Goal: Task Accomplishment & Management: Manage account settings

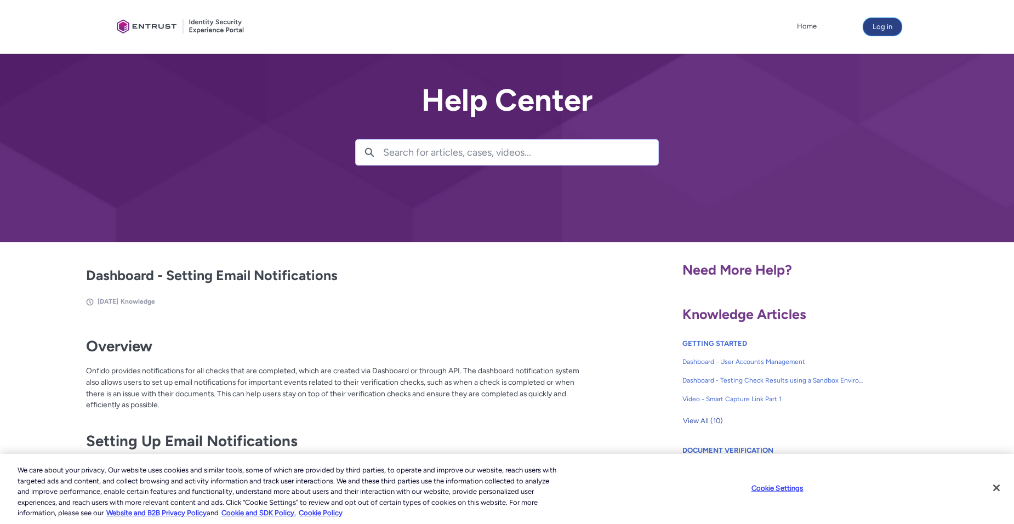
click at [876, 27] on button "Log in" at bounding box center [883, 27] width 38 height 18
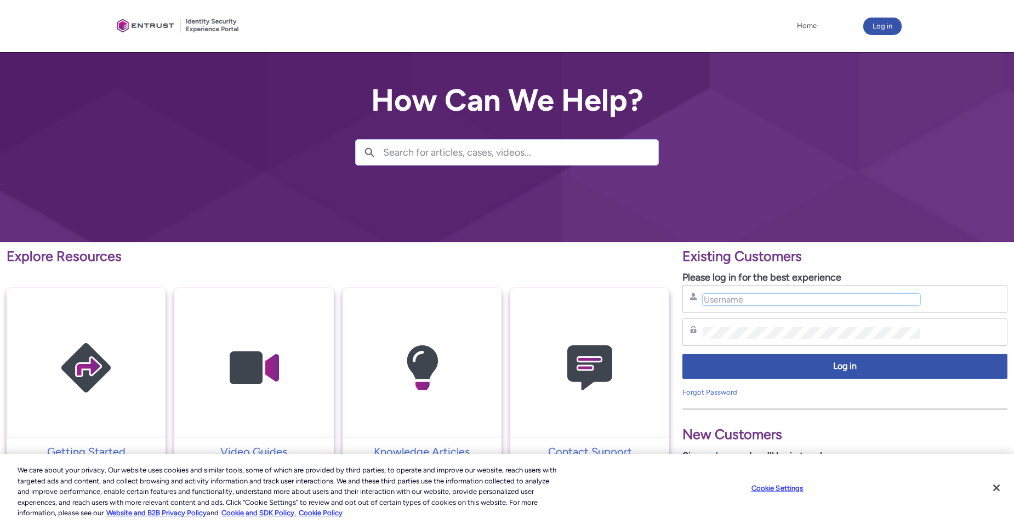
click at [740, 300] on input "Username" at bounding box center [812, 300] width 218 height 12
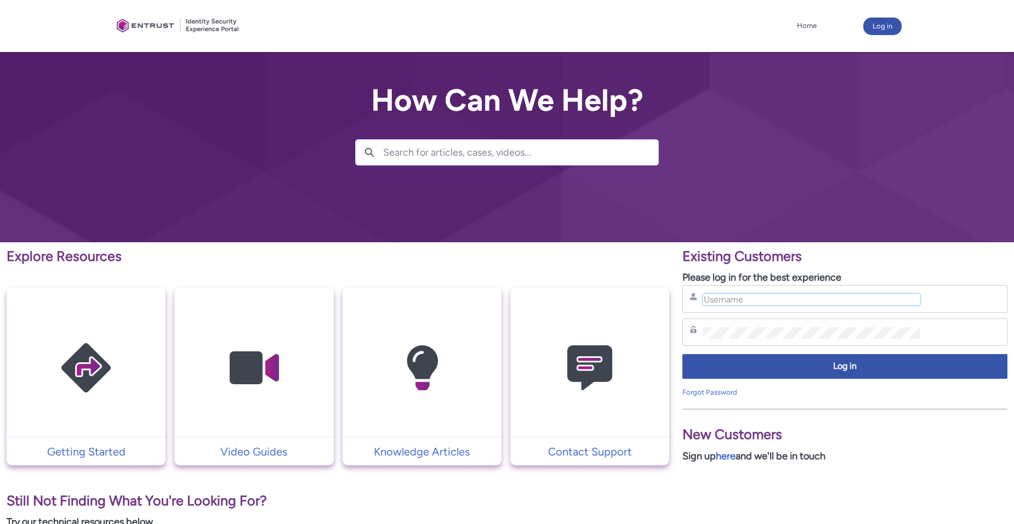
click at [738, 304] on input "Username" at bounding box center [812, 300] width 218 height 12
type input "jdrazor7@aol.com"
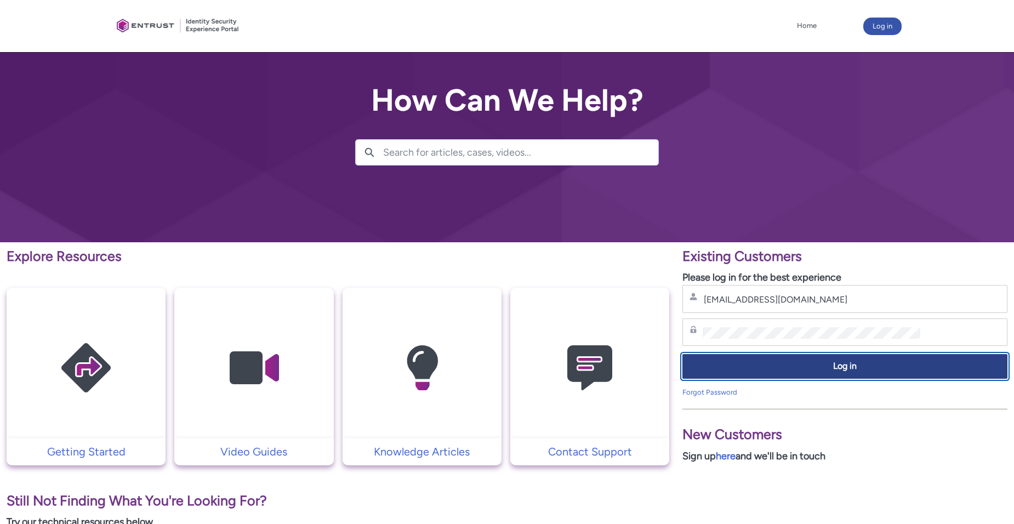
click at [809, 364] on span "Log in" at bounding box center [845, 366] width 311 height 13
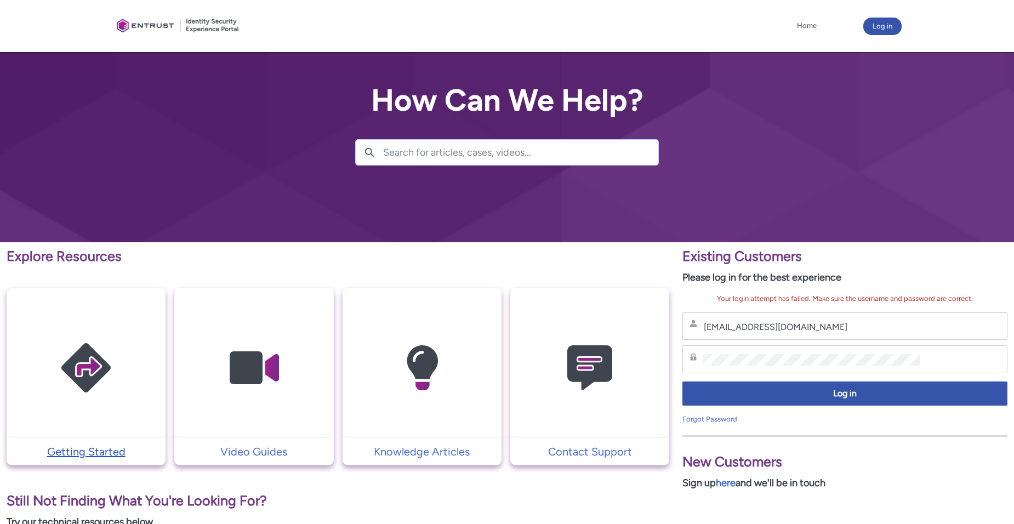
click at [64, 452] on p "Getting Started" at bounding box center [86, 452] width 148 height 16
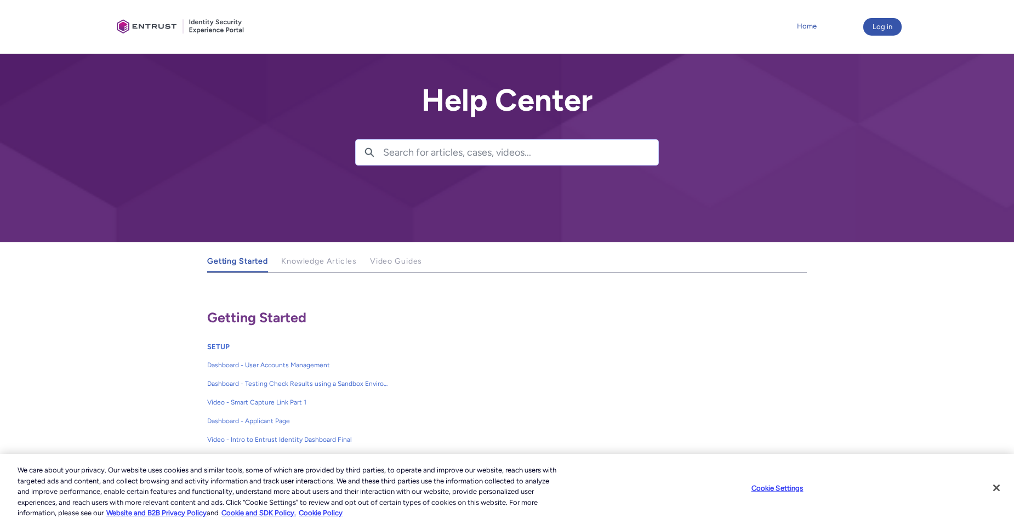
drag, startPoint x: 807, startPoint y: 22, endPoint x: 799, endPoint y: 31, distance: 11.3
click at [807, 21] on link "Home" at bounding box center [806, 26] width 25 height 16
